Goal: Transaction & Acquisition: Purchase product/service

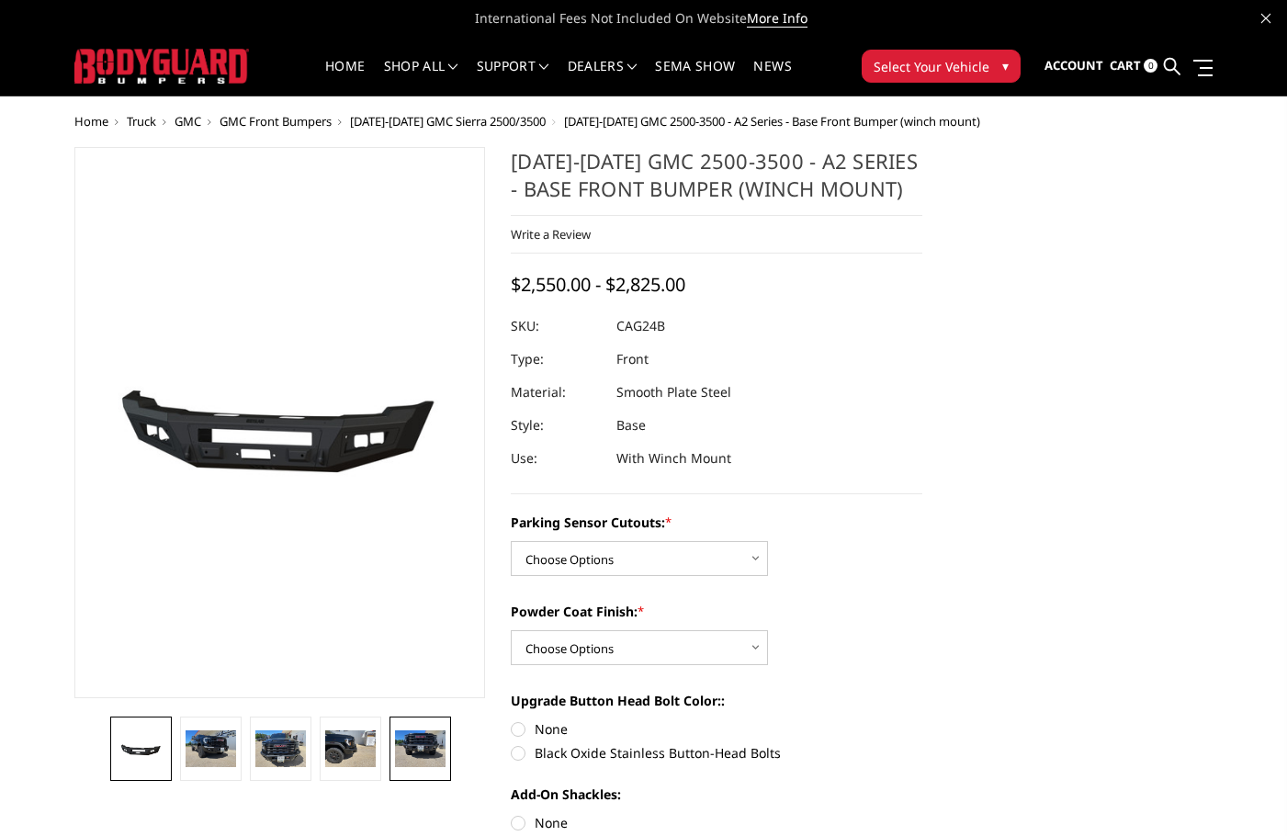
click at [437, 751] on img at bounding box center [420, 749] width 50 height 38
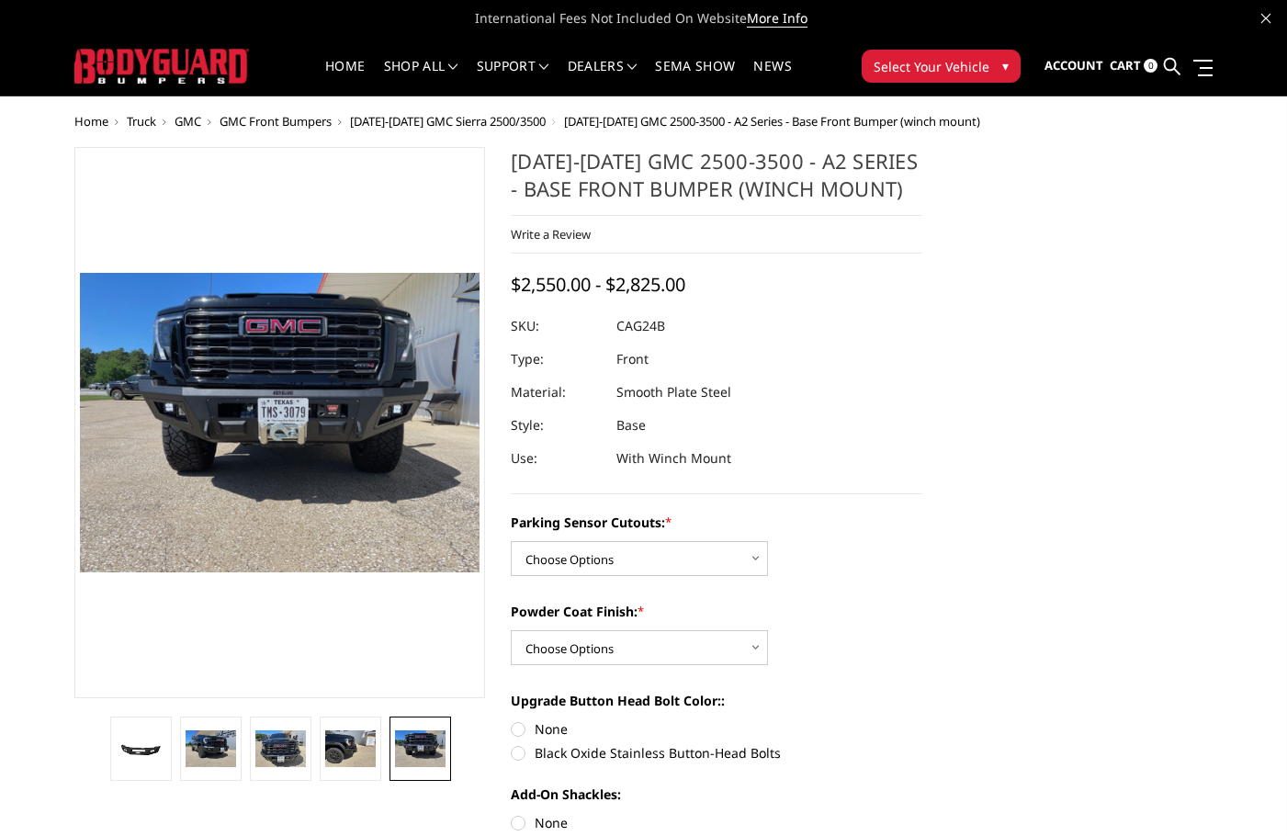
click at [663, 329] on dd "CAG24B" at bounding box center [640, 326] width 49 height 33
click at [649, 327] on dd "CAG24B" at bounding box center [640, 326] width 49 height 33
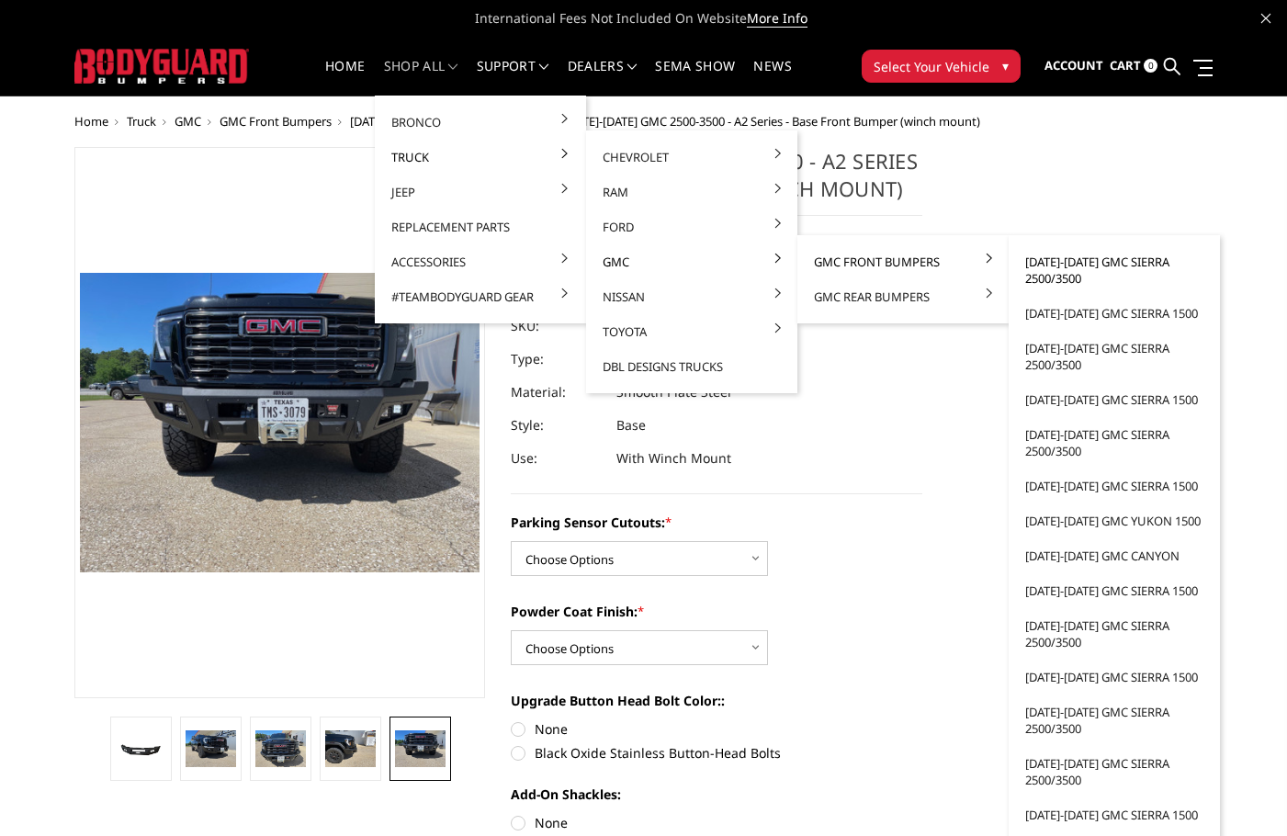
click at [1102, 261] on link "[DATE]-[DATE] GMC Sierra 2500/3500" at bounding box center [1114, 269] width 197 height 51
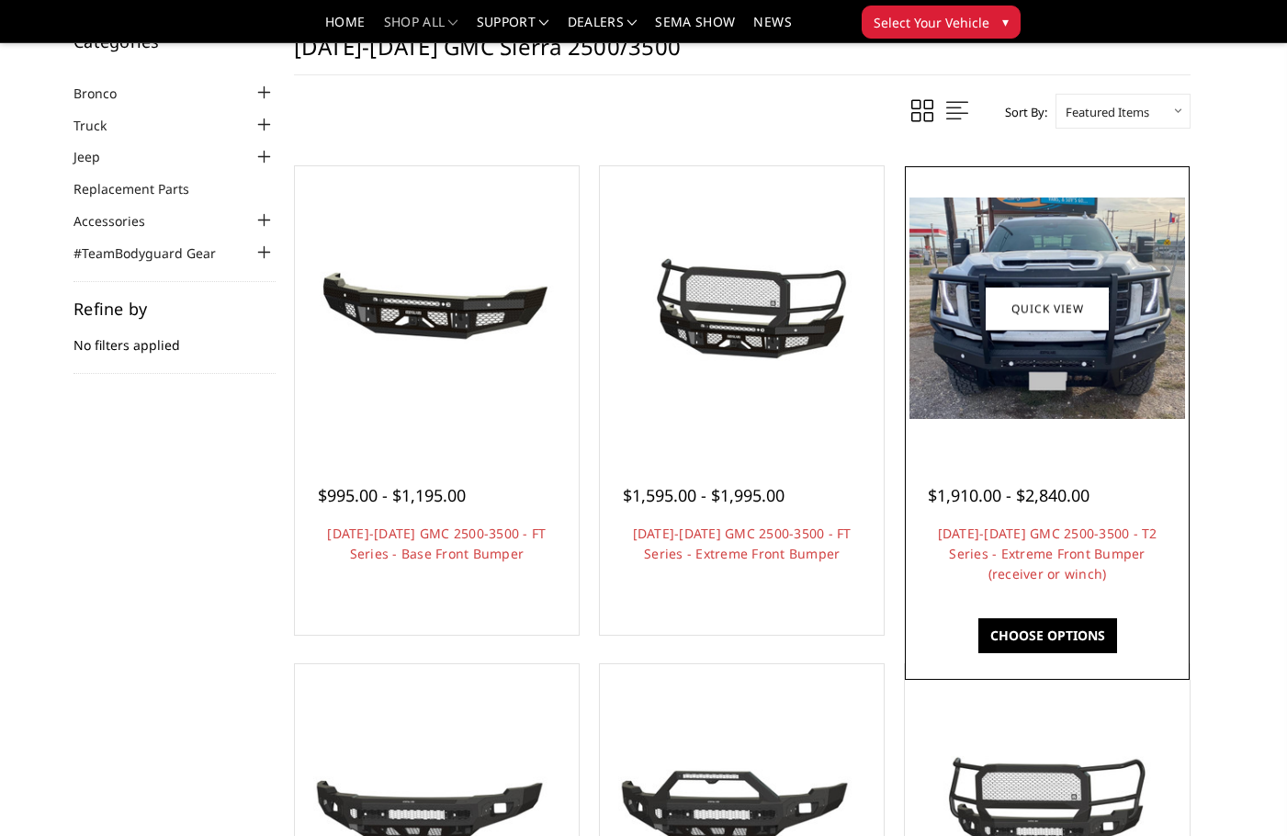
scroll to position [92, 0]
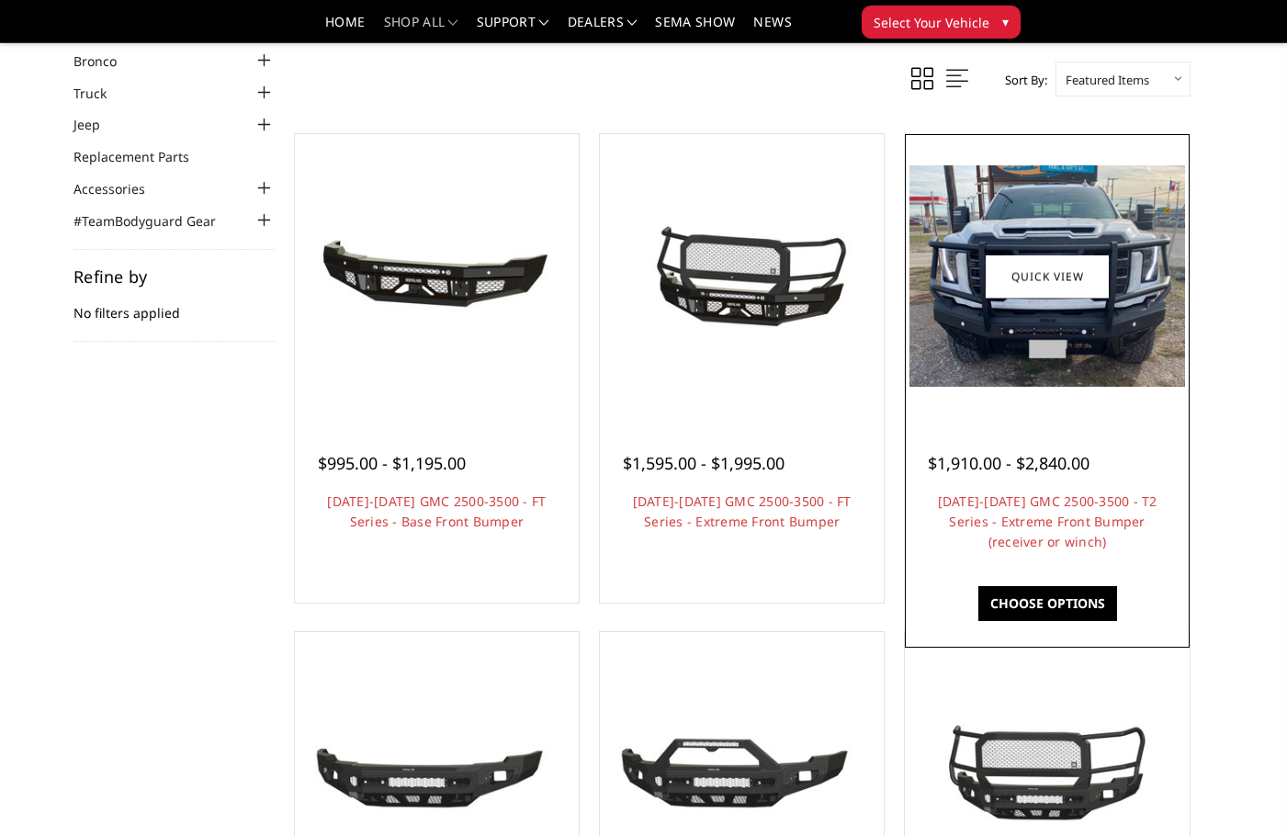
click at [1089, 328] on img at bounding box center [1046, 275] width 275 height 220
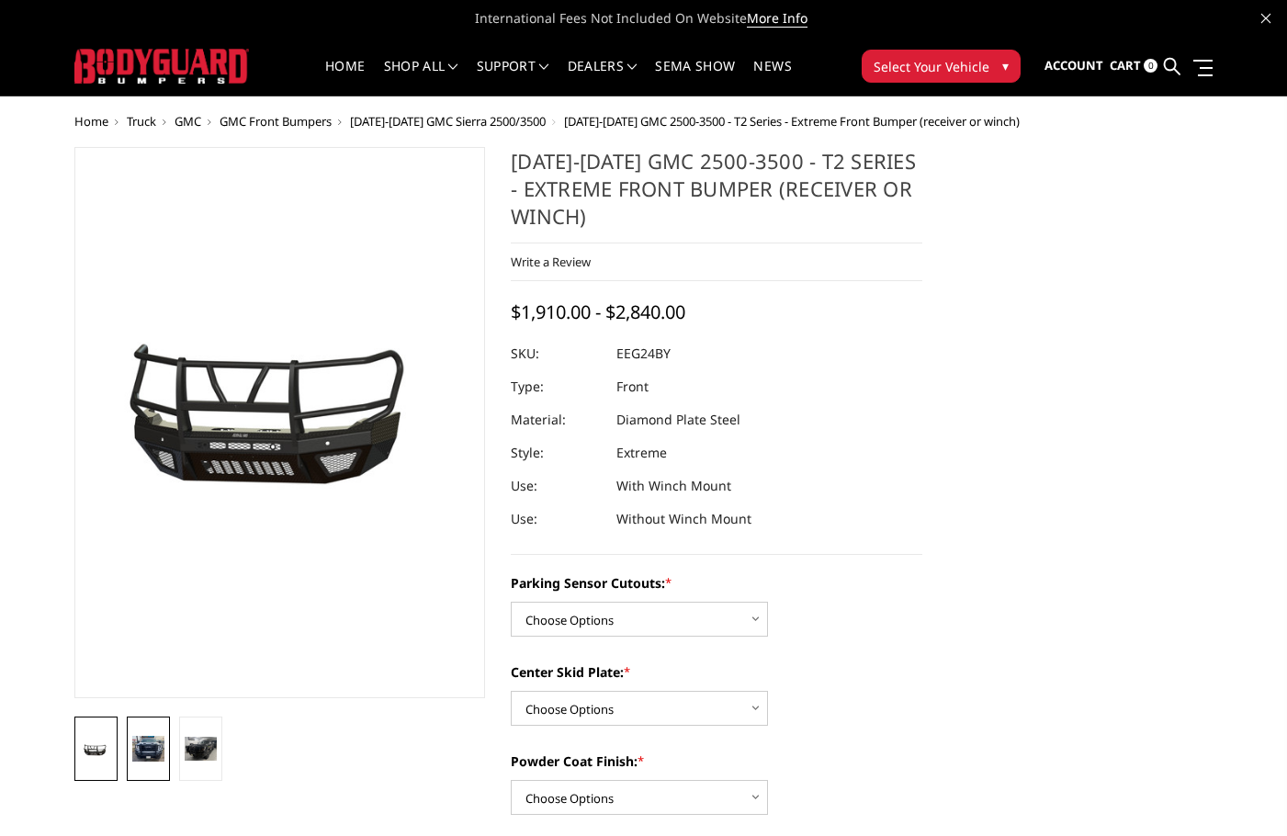
click at [144, 753] on img at bounding box center [148, 749] width 32 height 26
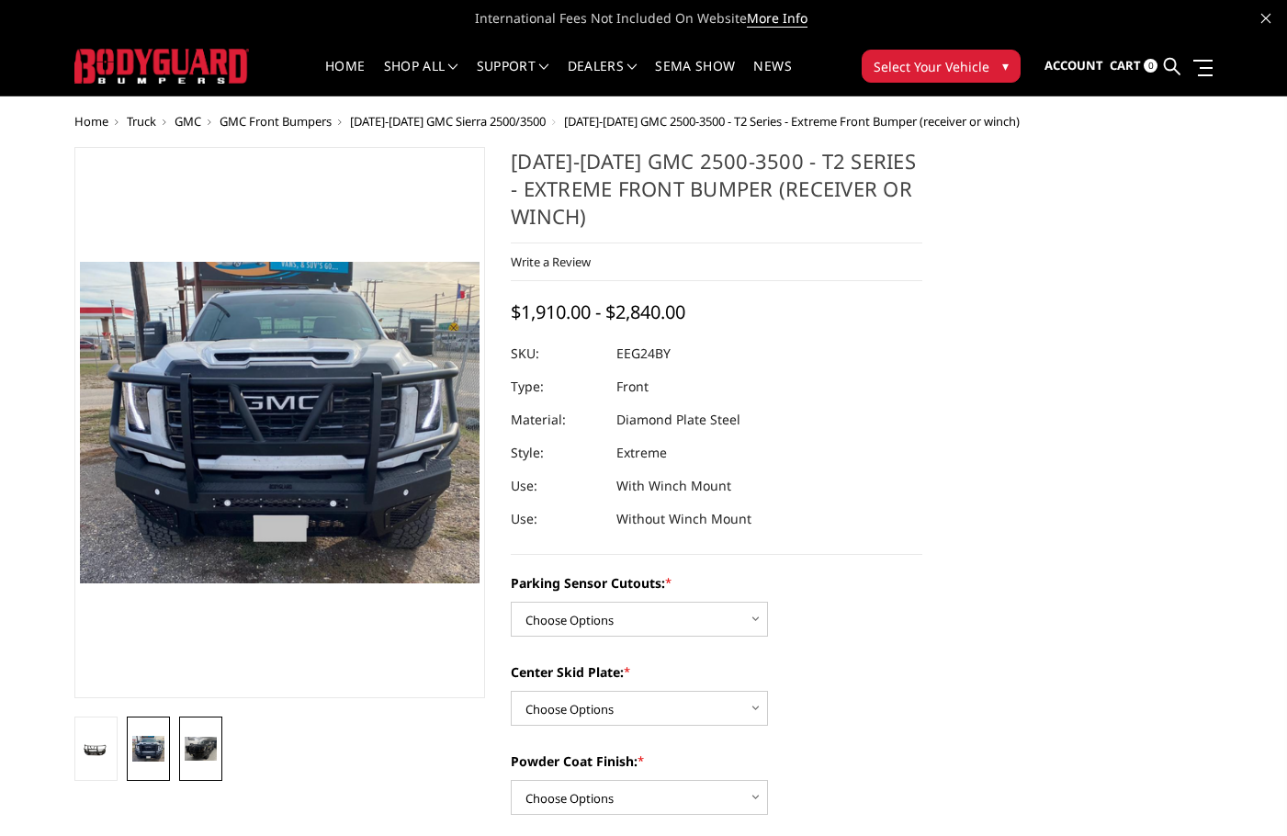
click at [199, 758] on img at bounding box center [201, 749] width 32 height 25
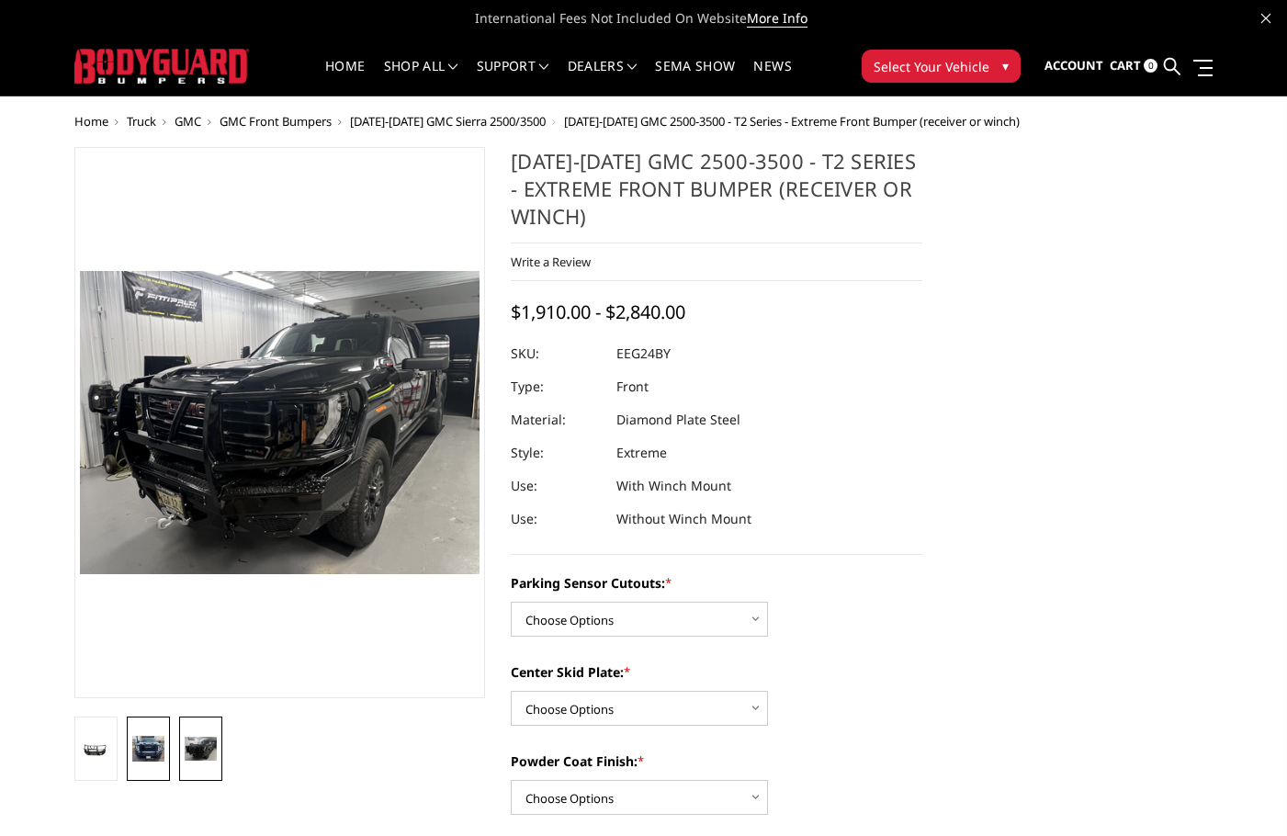
click at [157, 752] on img at bounding box center [148, 749] width 32 height 26
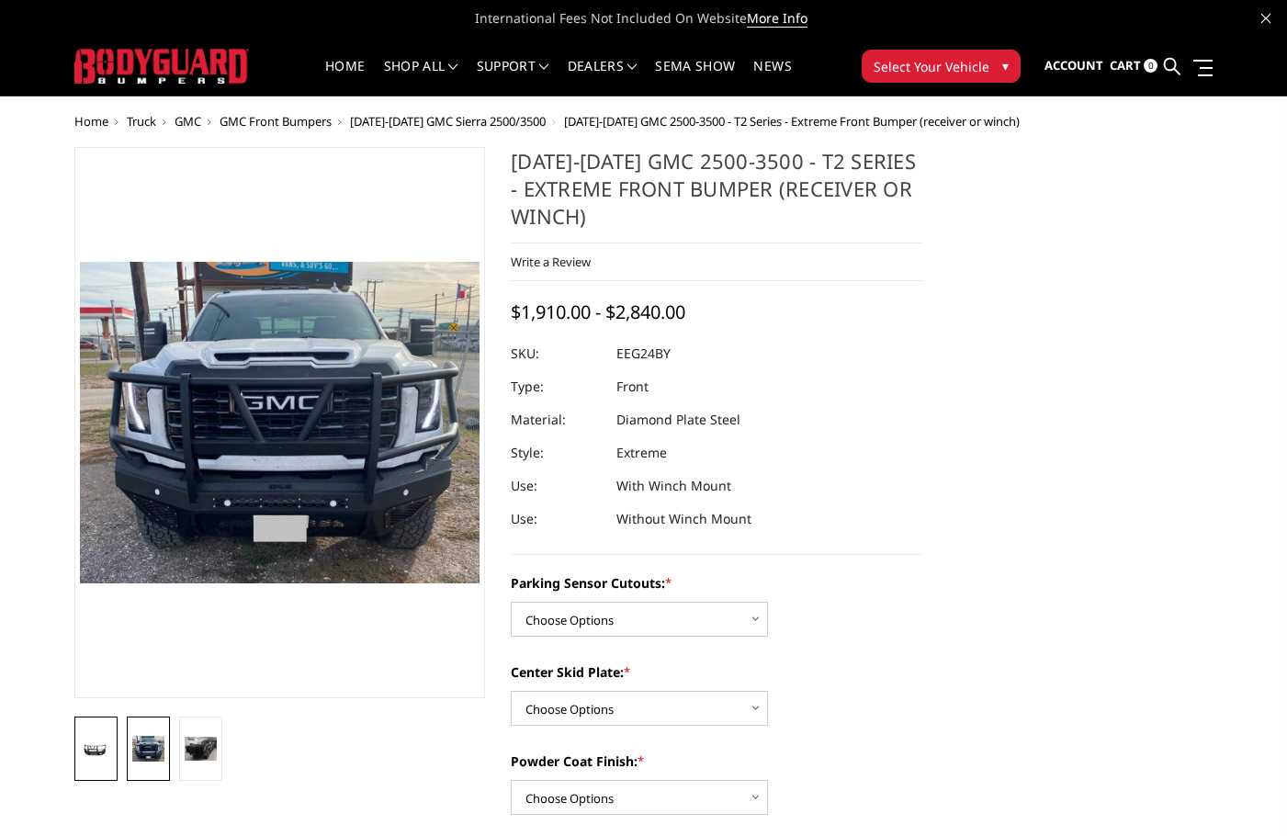
click at [94, 752] on img at bounding box center [96, 750] width 32 height 15
